Goal: Task Accomplishment & Management: Manage account settings

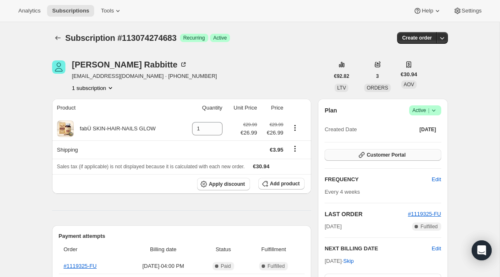
click at [397, 157] on span "Customer Portal" at bounding box center [385, 155] width 39 height 7
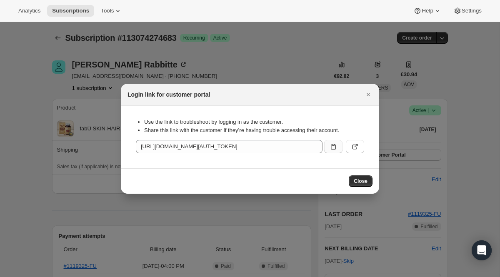
click at [335, 146] on icon ":rc0:" at bounding box center [333, 147] width 5 height 6
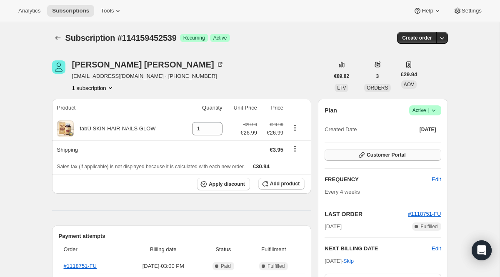
click at [357, 157] on icon "button" at bounding box center [361, 155] width 8 height 8
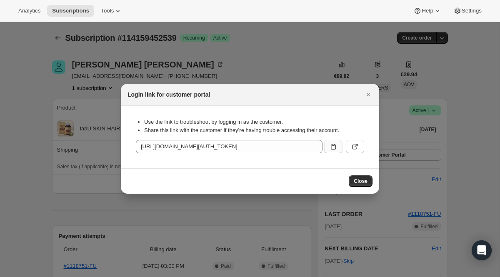
click at [325, 145] on button ":rc0:" at bounding box center [333, 146] width 18 height 13
